Goal: Task Accomplishment & Management: Use online tool/utility

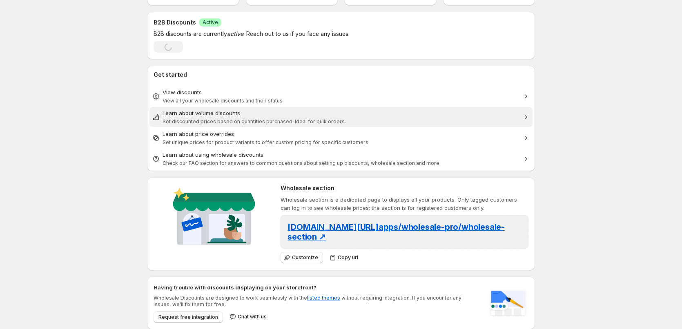
scroll to position [140, 0]
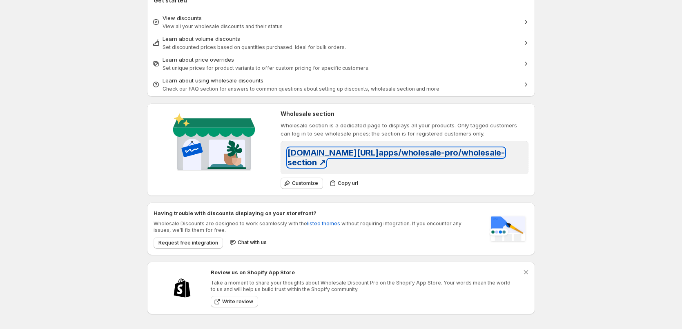
click at [392, 152] on span "[DOMAIN_NAME][URL] apps/wholesale-pro/wholesale-section ↗" at bounding box center [396, 158] width 217 height 20
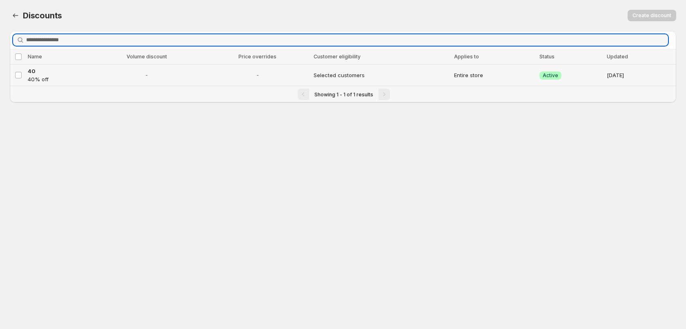
click at [402, 69] on td "Selected customers" at bounding box center [381, 76] width 140 height 22
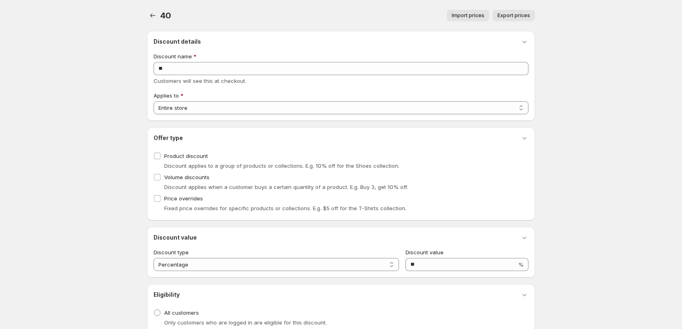
click at [15, 76] on body "Home Discounts B2B Registration Forms Net Terms Account Receivables Manual orde…" at bounding box center [341, 164] width 682 height 329
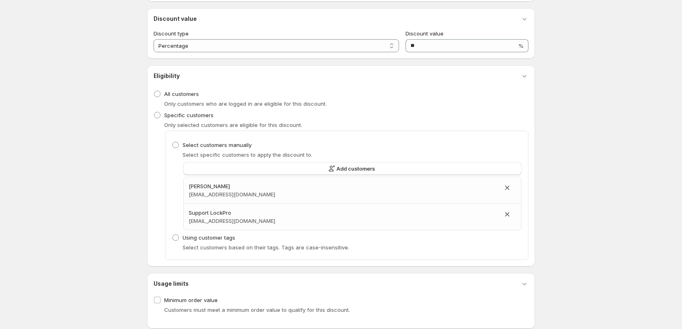
scroll to position [233, 0]
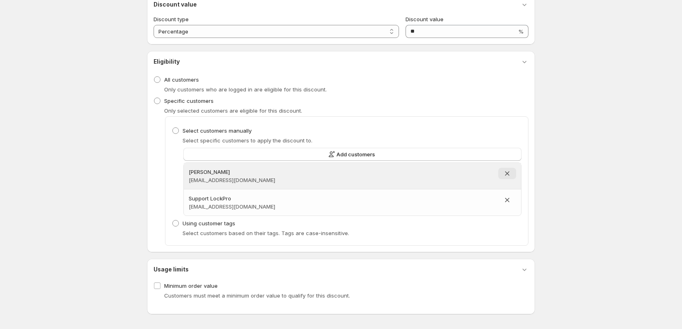
click at [504, 176] on icon "button" at bounding box center [507, 173] width 8 height 8
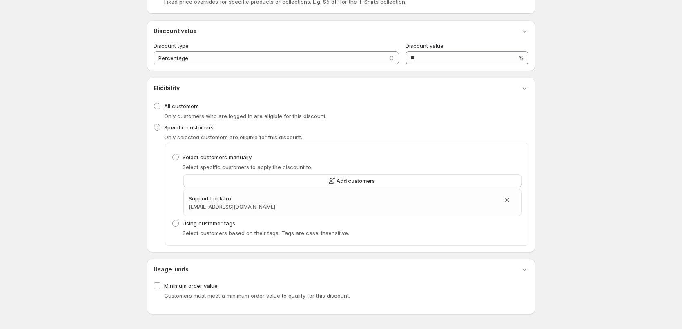
scroll to position [207, 0]
click at [352, 176] on button "Add customers" at bounding box center [352, 180] width 338 height 13
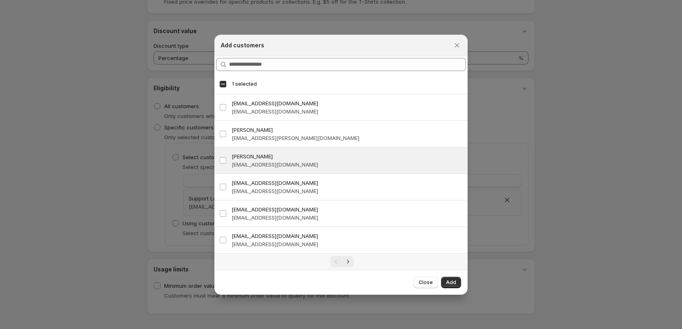
click at [337, 158] on h3 "[PERSON_NAME]" at bounding box center [347, 156] width 231 height 8
click at [460, 282] on button "Add" at bounding box center [451, 282] width 20 height 11
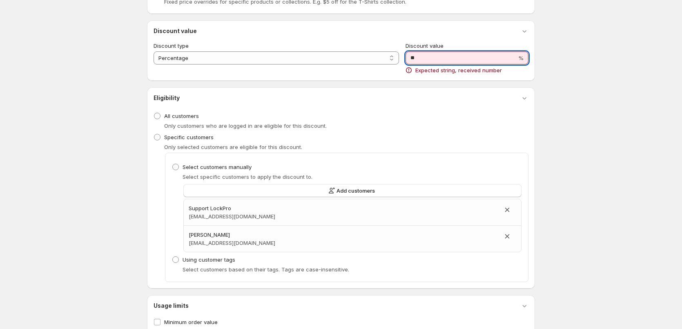
click at [430, 56] on input "**" at bounding box center [461, 57] width 111 height 13
drag, startPoint x: 433, startPoint y: 57, endPoint x: 409, endPoint y: 58, distance: 23.3
click at [409, 58] on input "**" at bounding box center [461, 57] width 111 height 13
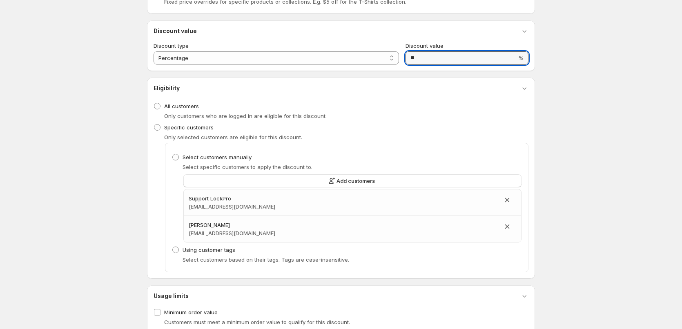
type input "**"
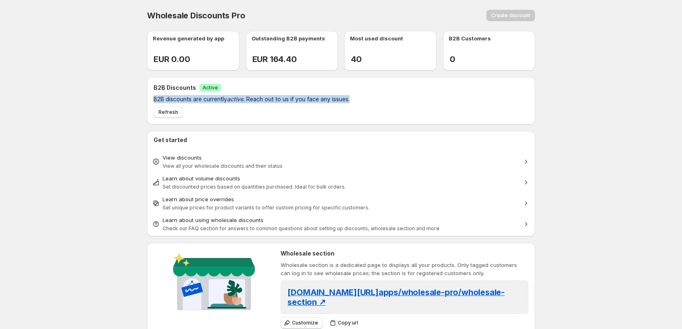
drag, startPoint x: 359, startPoint y: 95, endPoint x: 146, endPoint y: 94, distance: 213.2
click at [146, 94] on div "Revenue generated by app EUR 0.00 - % Outstanding B2B payments EUR 164.40 - % M…" at bounding box center [337, 247] width 395 height 444
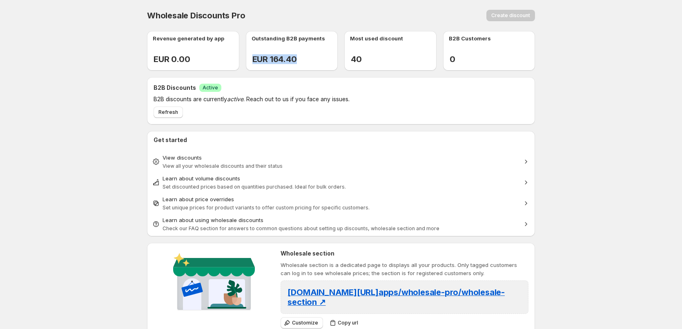
drag, startPoint x: 318, startPoint y: 53, endPoint x: 247, endPoint y: 33, distance: 73.4
click at [247, 33] on div "Outstanding B2B payments EUR 164.40 - %" at bounding box center [292, 51] width 92 height 40
click at [256, 32] on div "Outstanding B2B payments EUR 164.40 - %" at bounding box center [292, 51] width 92 height 40
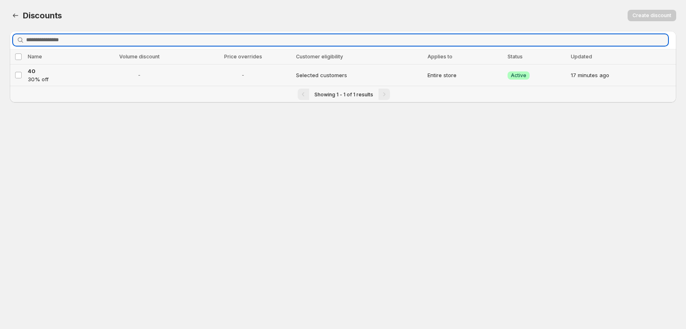
click at [322, 77] on td "Selected customers" at bounding box center [360, 76] width 132 height 22
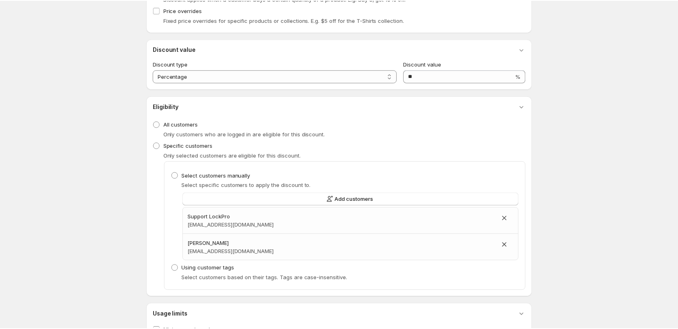
scroll to position [233, 0]
